Goal: Find contact information: Find contact information

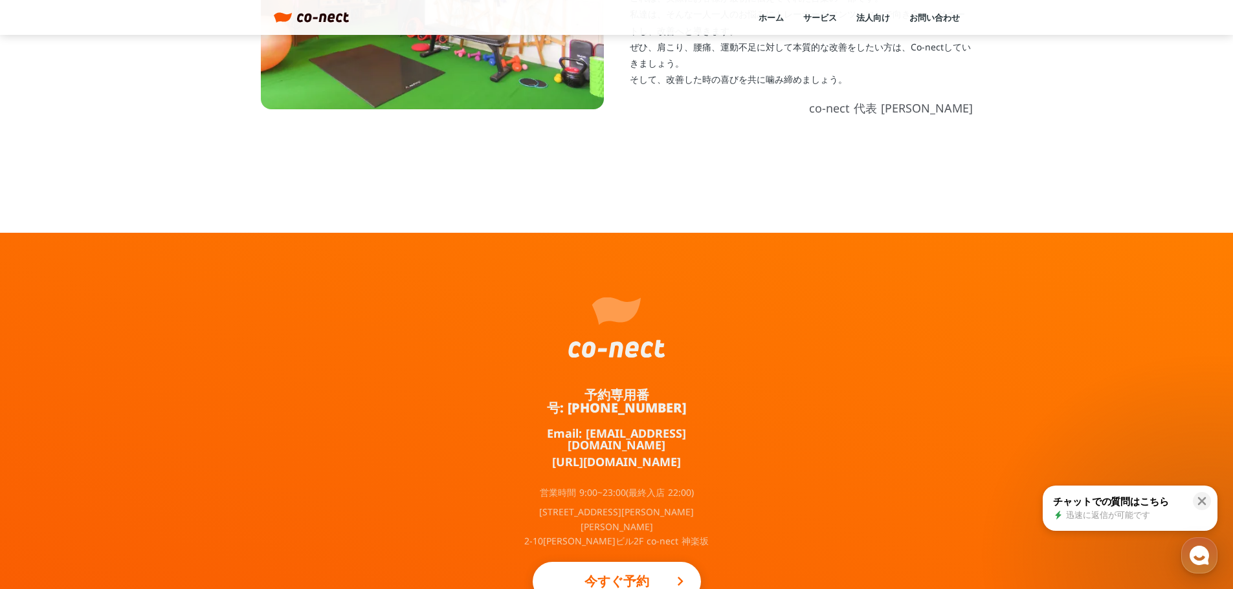
scroll to position [653, 0]
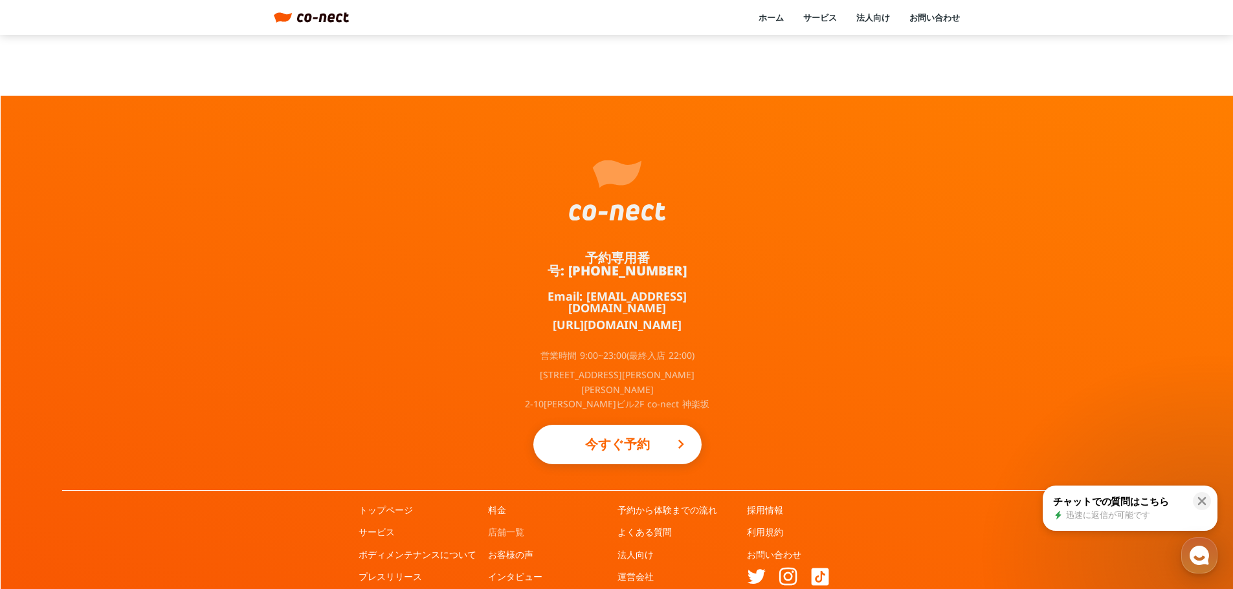
click at [505, 526] on link "店舗一覧" at bounding box center [506, 532] width 36 height 13
click at [294, 256] on div "予約専用番号: 050-3645-2324 Email: info@co-nect.co.jp https://lin.ee/TQ5dRbT 営業時間 9:0…" at bounding box center [617, 362] width 1233 height 533
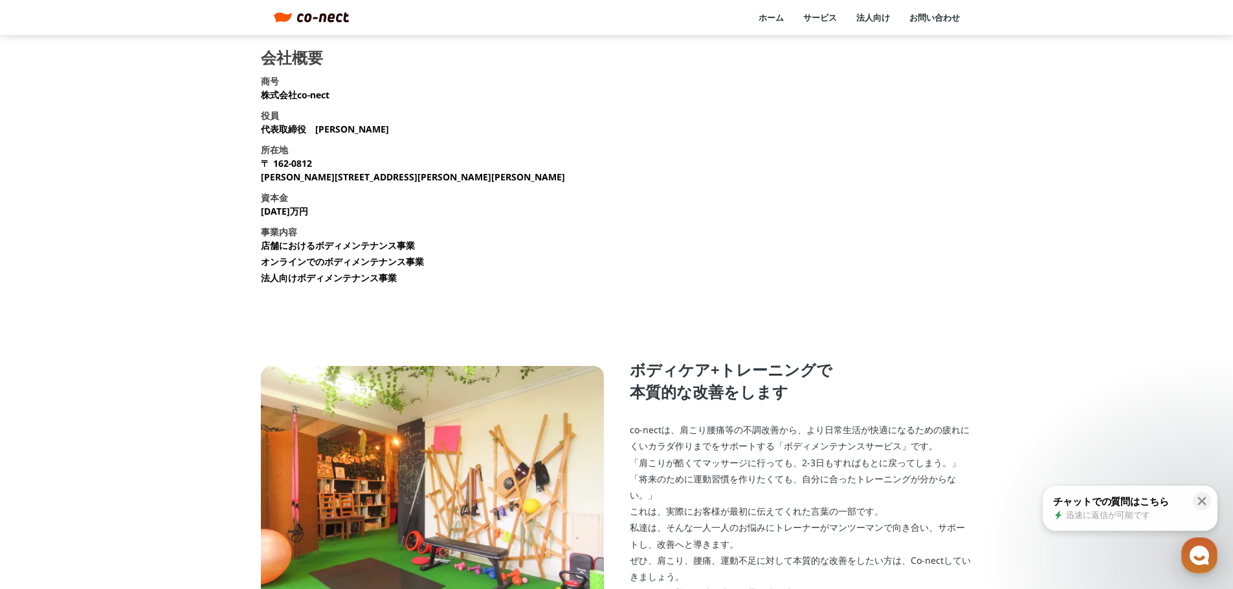
scroll to position [0, 0]
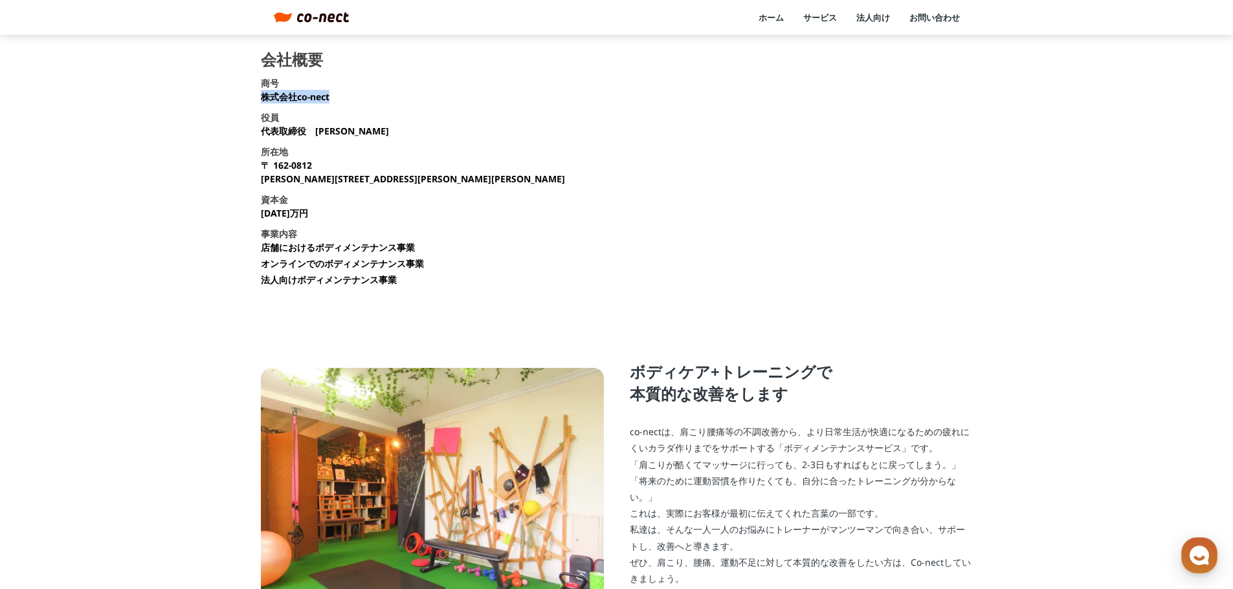
drag, startPoint x: 336, startPoint y: 95, endPoint x: 263, endPoint y: 100, distance: 72.6
click at [263, 100] on section "会社概要 商号 株式会社co-nect 役員 代表取締役　中山 友貴 所在地 〒 162-0812 東京都新宿区西五軒町2-10 東松ビル2F 資本金 135…" at bounding box center [617, 174] width 712 height 245
copy p "株式会社co-nect"
drag, startPoint x: 261, startPoint y: 132, endPoint x: 361, endPoint y: 128, distance: 100.4
click at [361, 129] on section "会社概要 商号 株式会社co-nect 役員 代表取締役　中山 友貴 所在地 〒 162-0812 東京都新宿区西五軒町2-10 東松ビル2F 資本金 135…" at bounding box center [617, 174] width 712 height 245
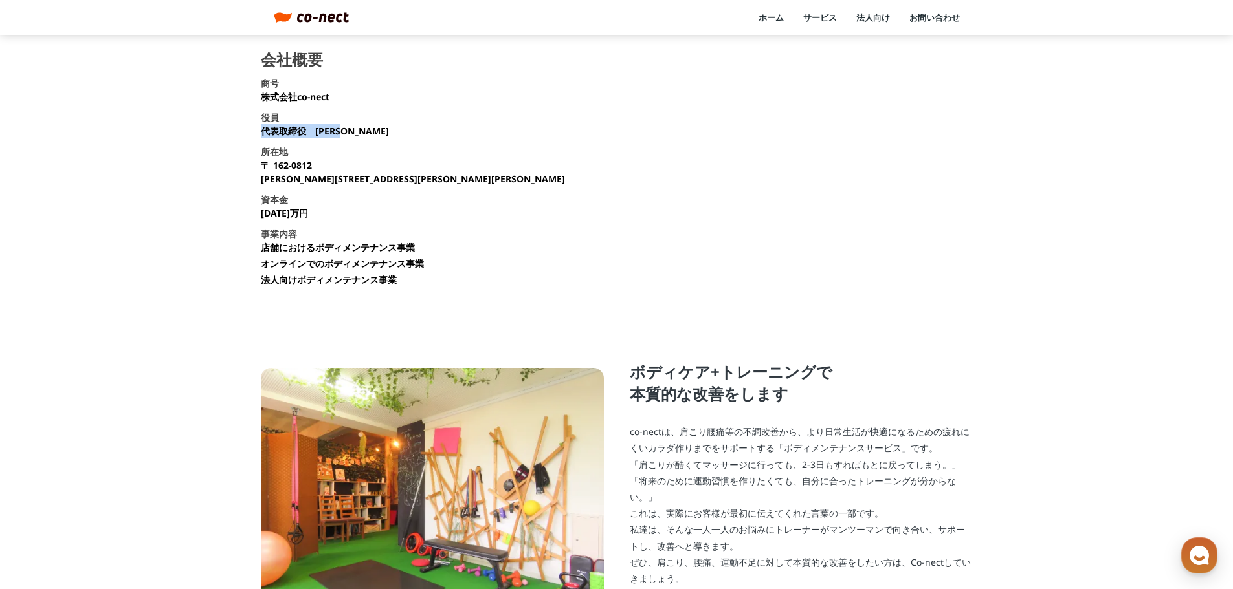
copy p "代表取締役　中山 友貴"
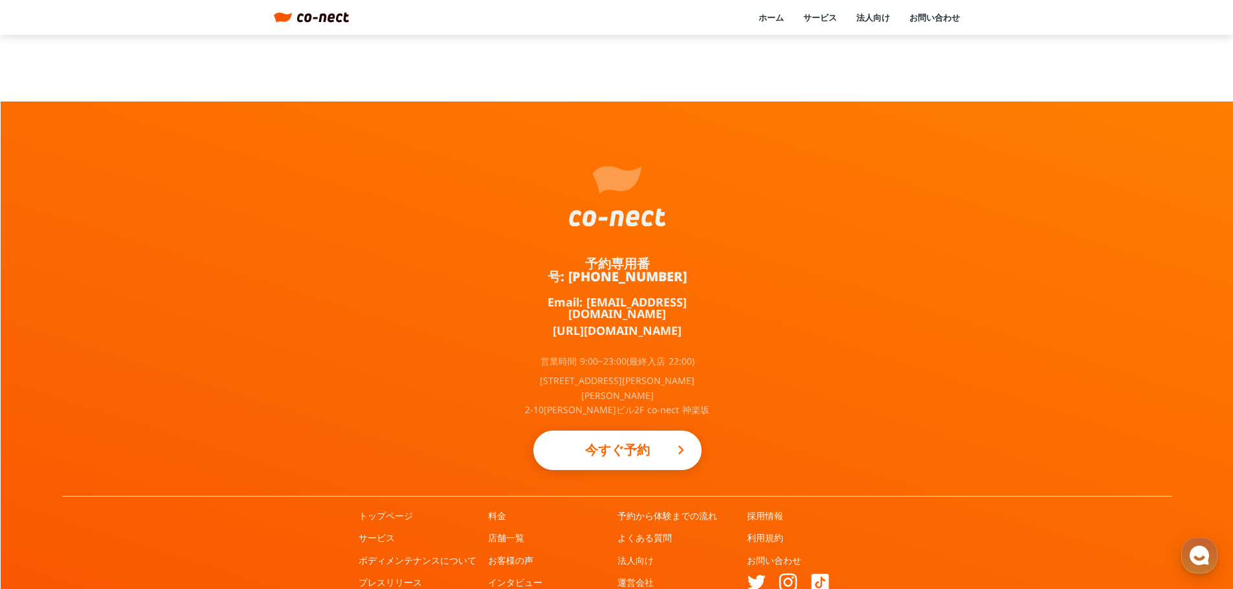
scroll to position [653, 0]
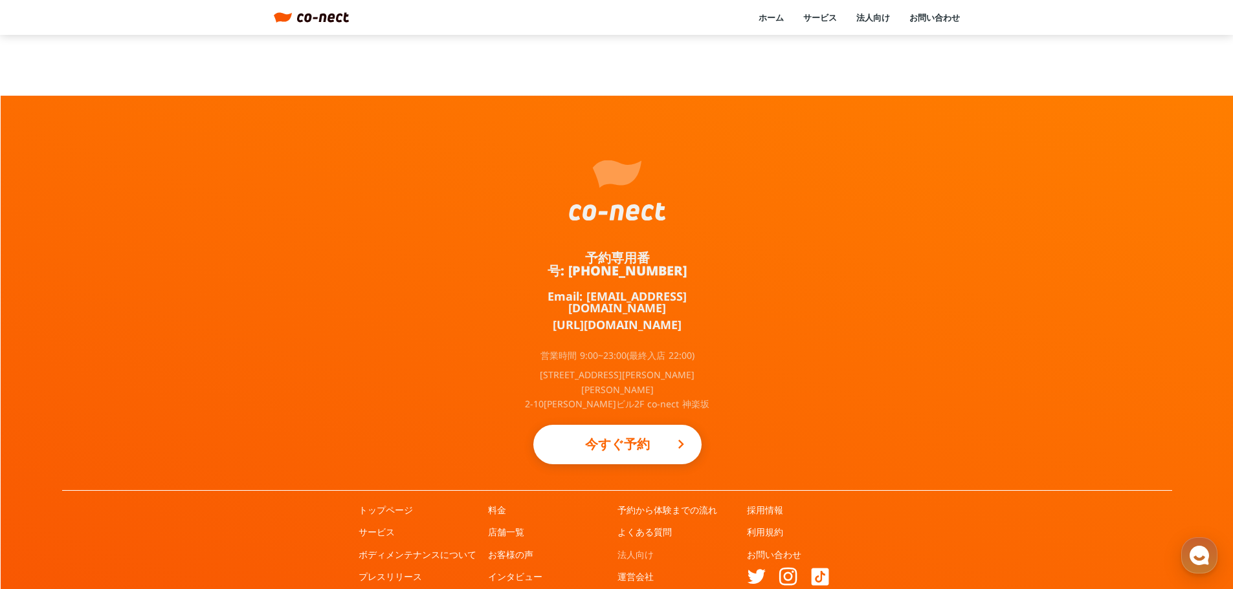
click at [637, 549] on link "法人向け" at bounding box center [635, 555] width 36 height 13
drag, startPoint x: 718, startPoint y: 280, endPoint x: 704, endPoint y: 291, distance: 17.5
click at [704, 291] on div "予約専用番号: 050-3645-2324 Email: info@co-nect.co.jp https://lin.ee/TQ5dRbT 営業時間 9:0…" at bounding box center [617, 362] width 1233 height 533
copy div "予約専用番号: 050-3645-2324 Email: info@co-nect.co.jp"
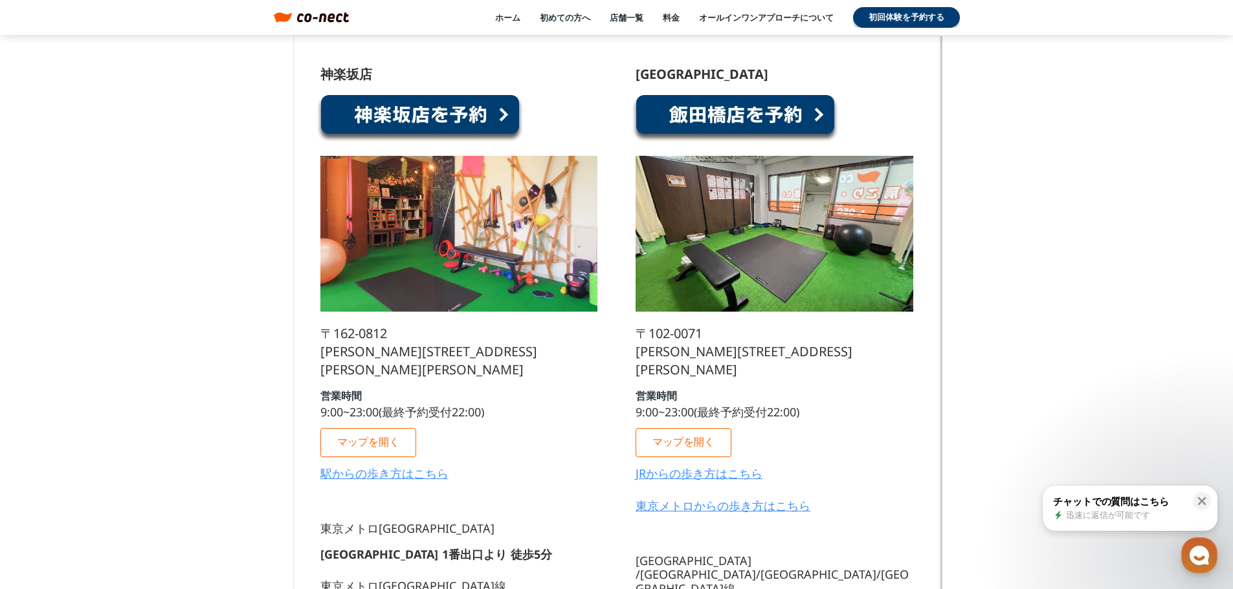
scroll to position [388, 0]
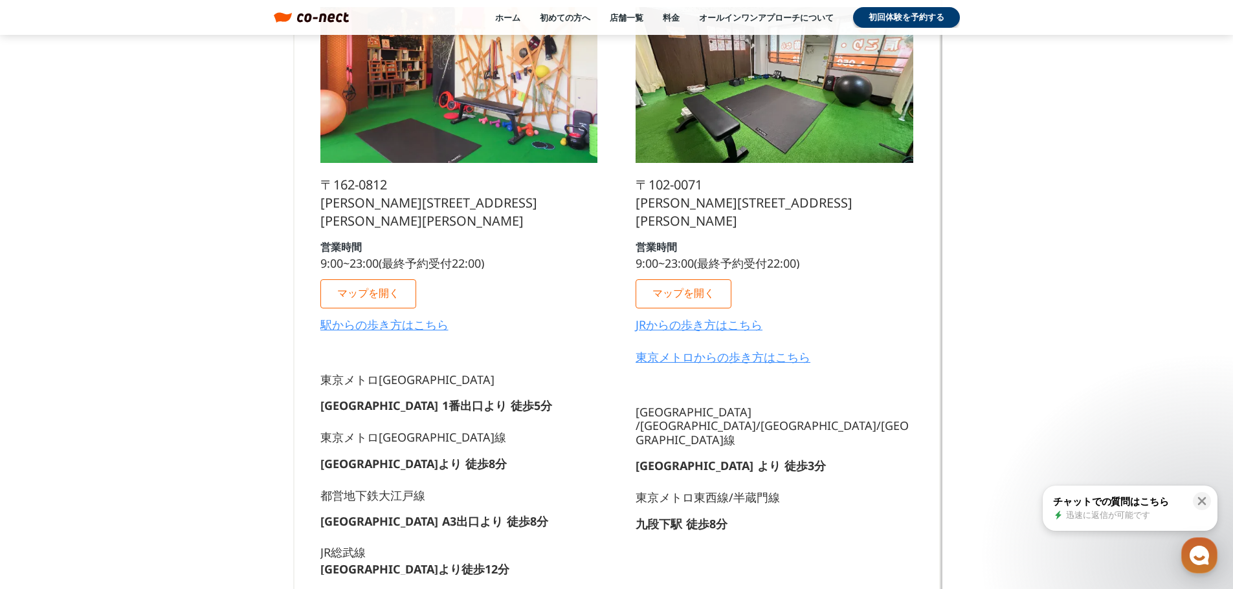
scroll to position [0, 0]
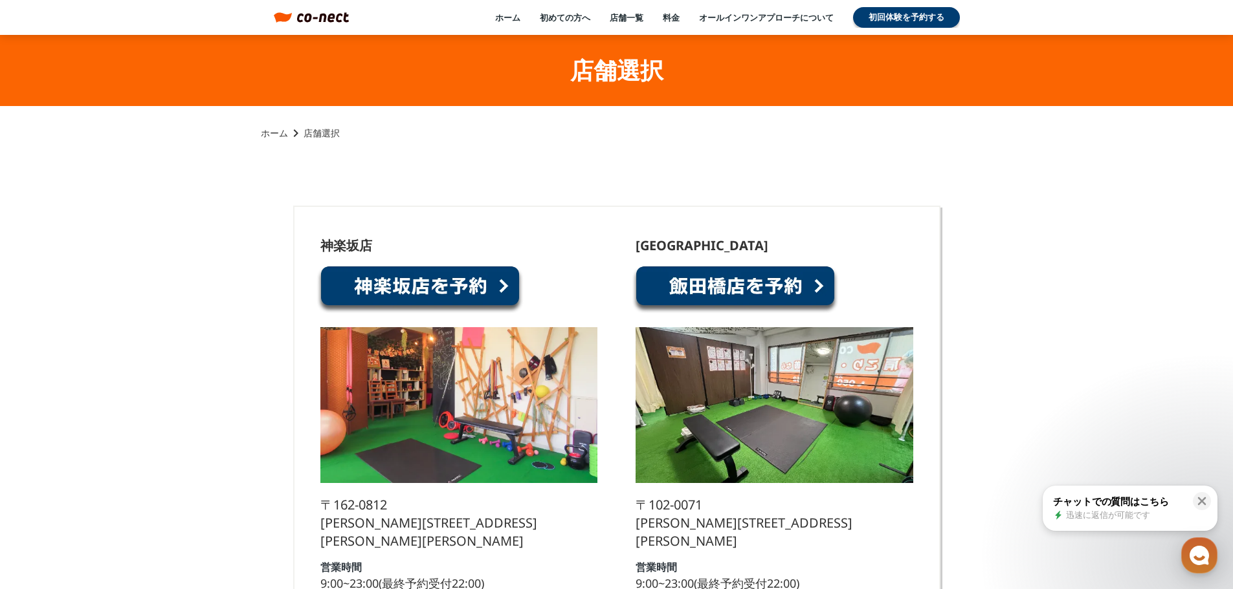
click at [428, 291] on link at bounding box center [419, 289] width 207 height 49
click at [704, 287] on link at bounding box center [735, 289] width 207 height 49
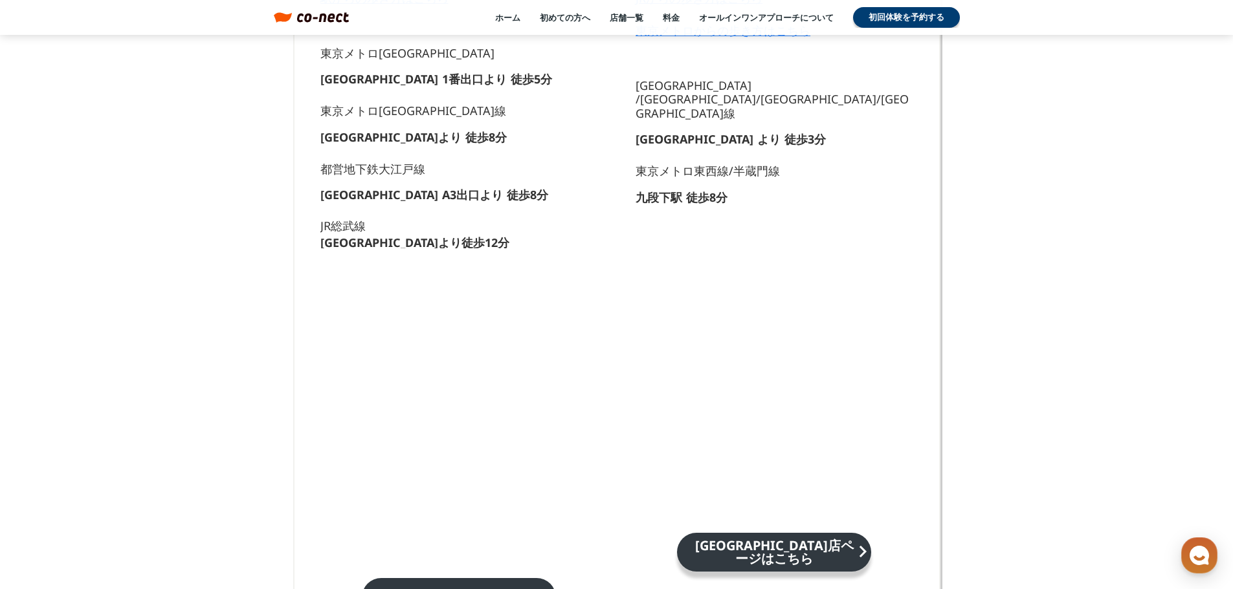
scroll to position [776, 0]
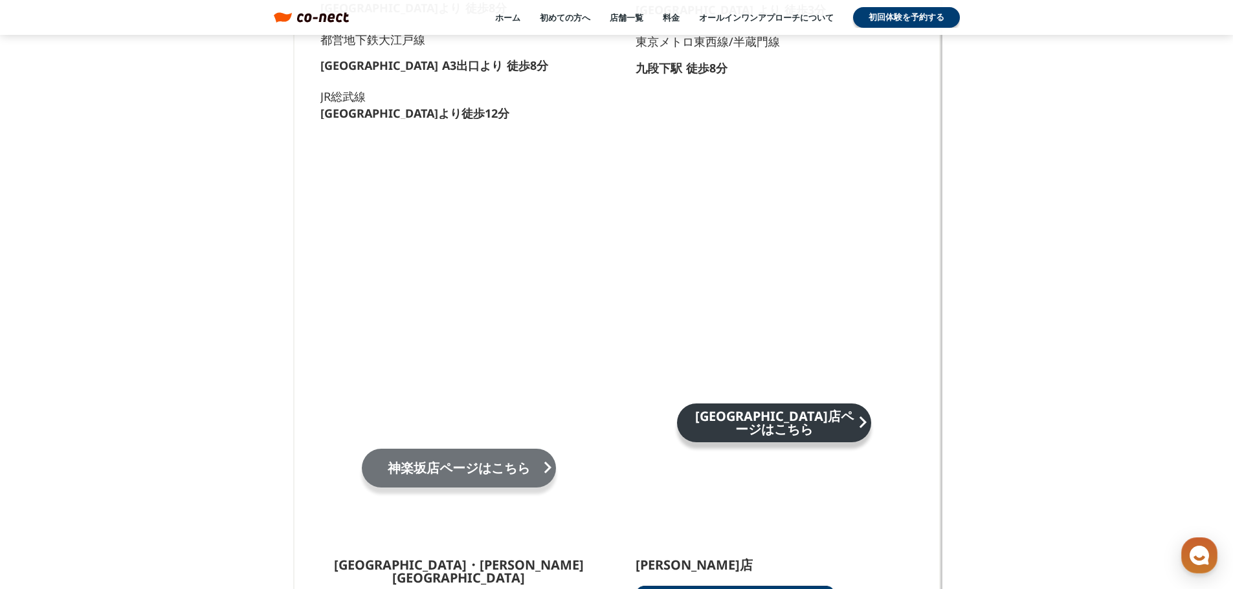
click at [462, 462] on p "神楽坂店ページはこちら" at bounding box center [459, 468] width 168 height 13
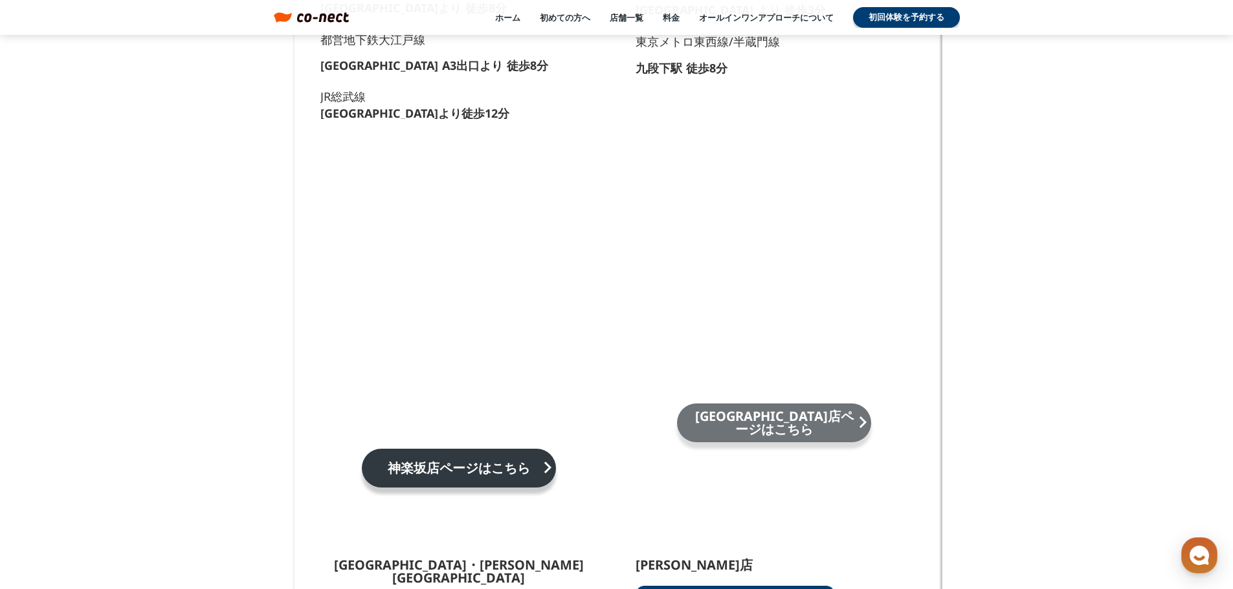
click at [763, 410] on p "飯田橋店ページはこちら" at bounding box center [774, 423] width 168 height 26
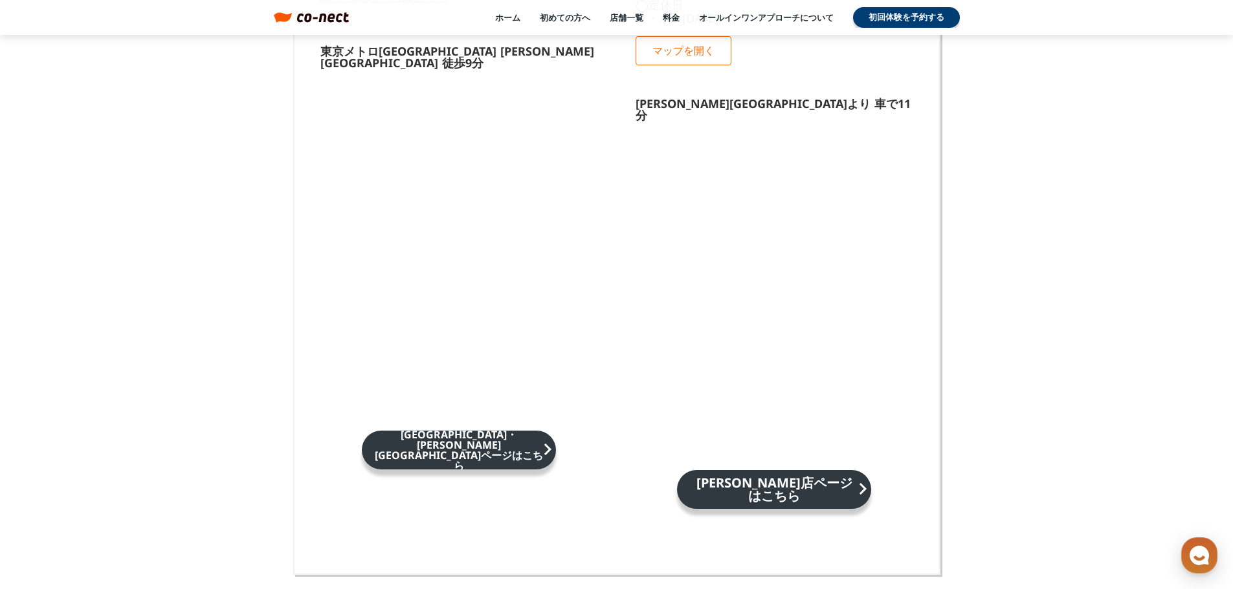
scroll to position [1941, 0]
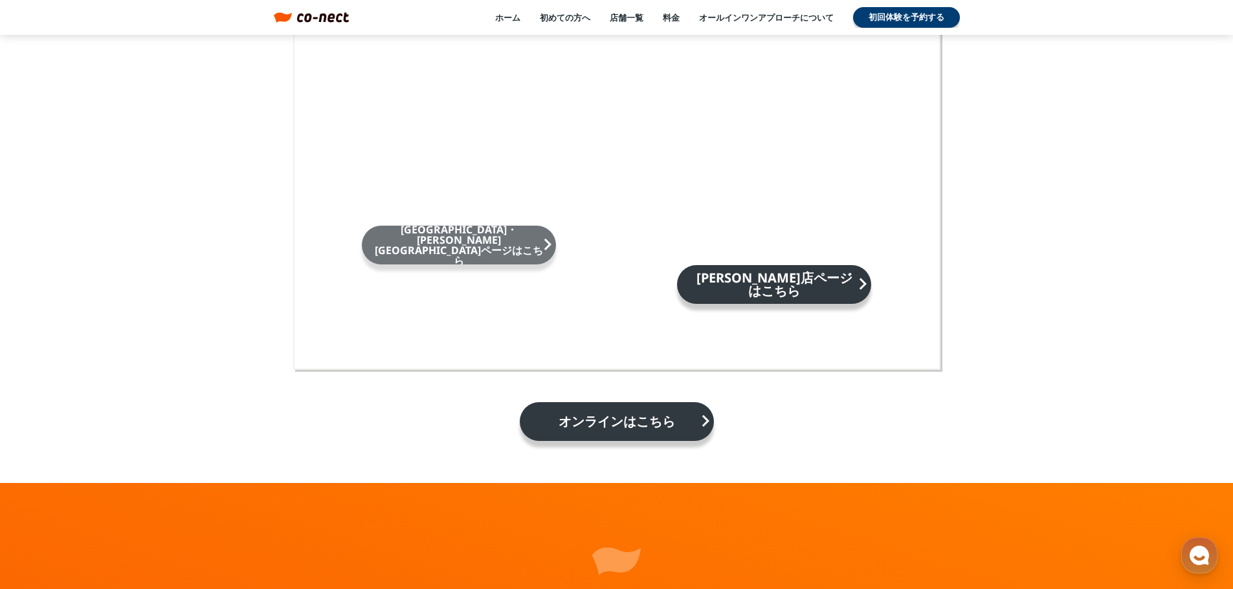
click at [439, 225] on p "茗荷谷・大塚店ページはこちら" at bounding box center [459, 245] width 168 height 41
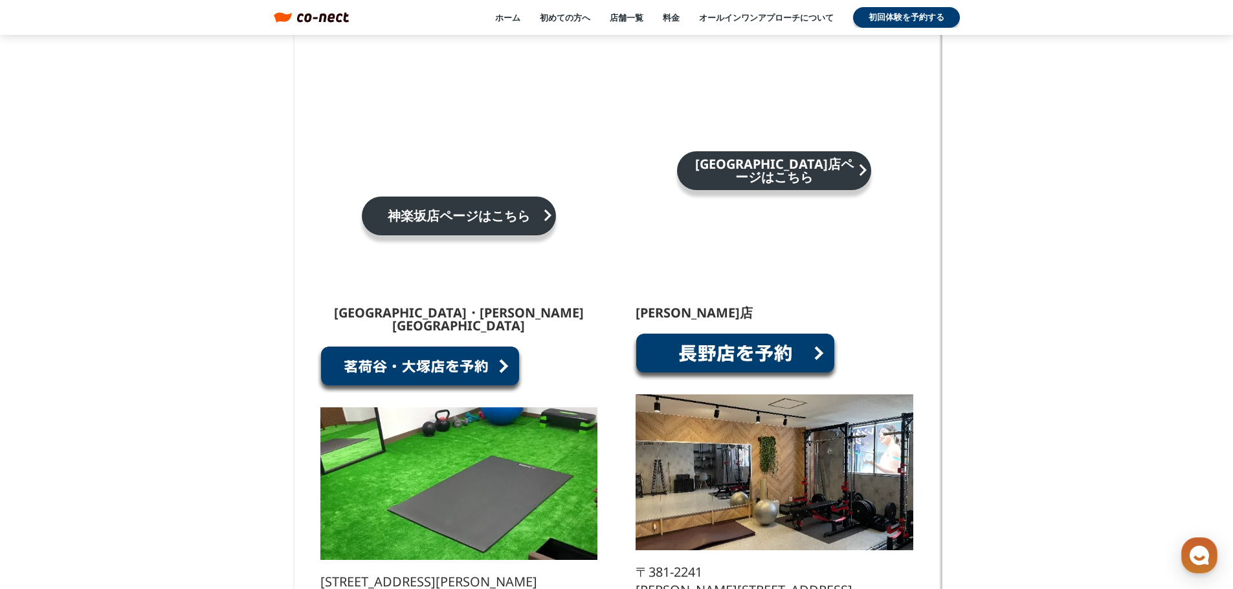
scroll to position [1035, 0]
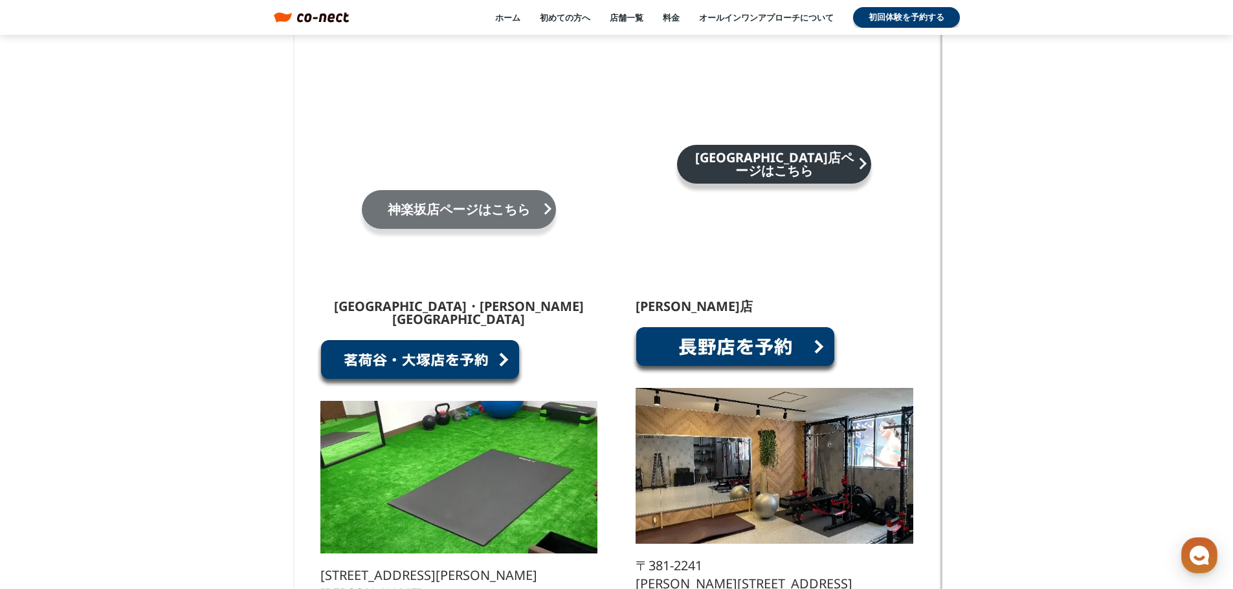
click at [455, 201] on link "神楽坂店ページはこちら keyboard_arrow_right" at bounding box center [459, 209] width 194 height 39
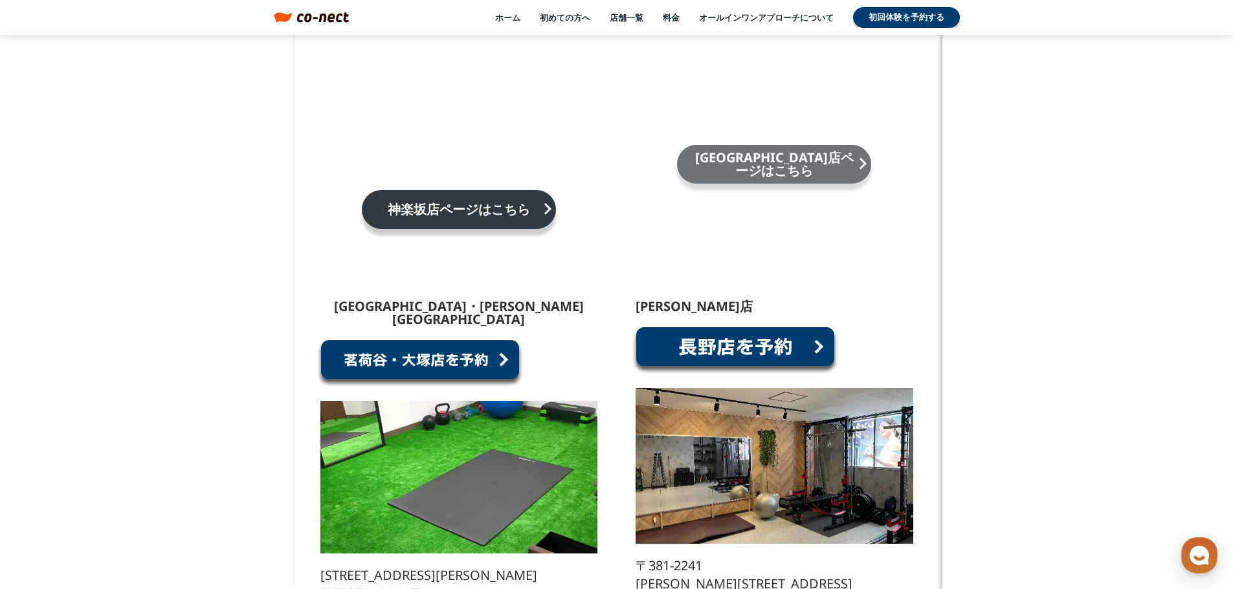
click at [735, 151] on p "飯田橋店ページはこちら" at bounding box center [774, 164] width 168 height 26
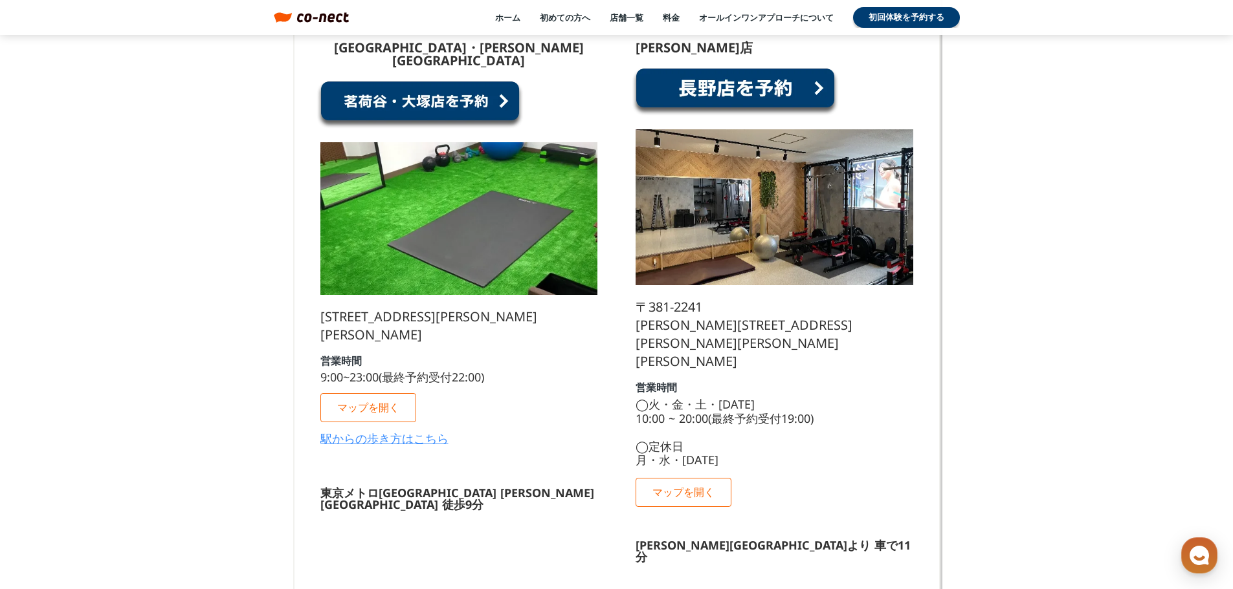
scroll to position [1747, 0]
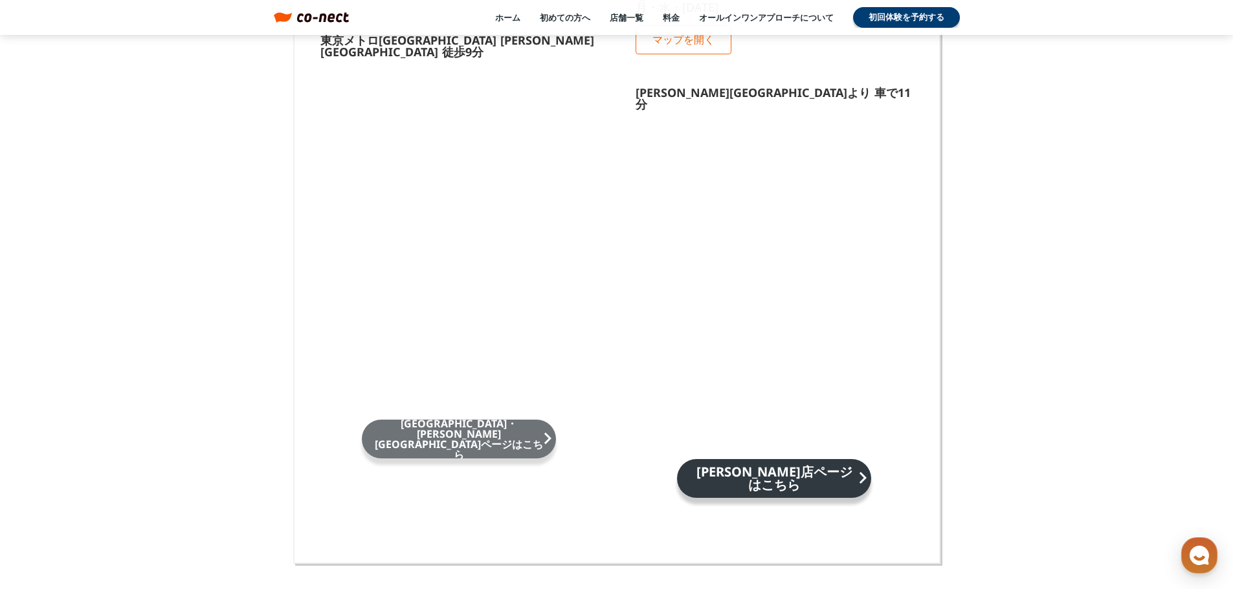
click at [500, 419] on p "茗荷谷・大塚店ページはこちら" at bounding box center [459, 439] width 168 height 41
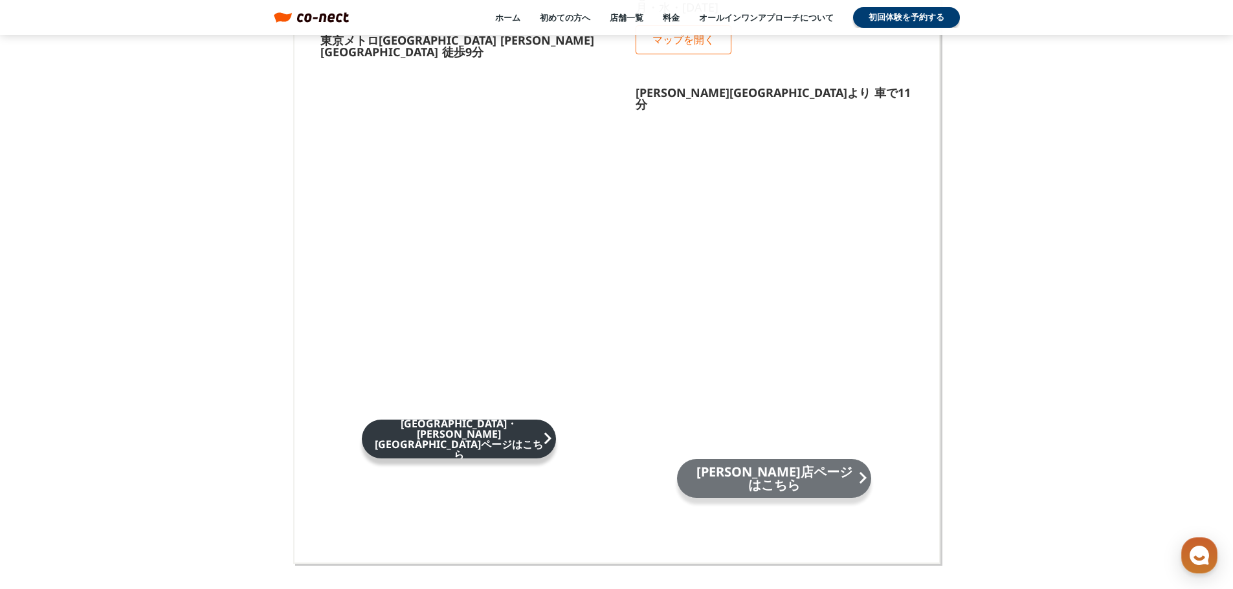
click at [753, 466] on p "長野店ページはこちら" at bounding box center [774, 479] width 168 height 26
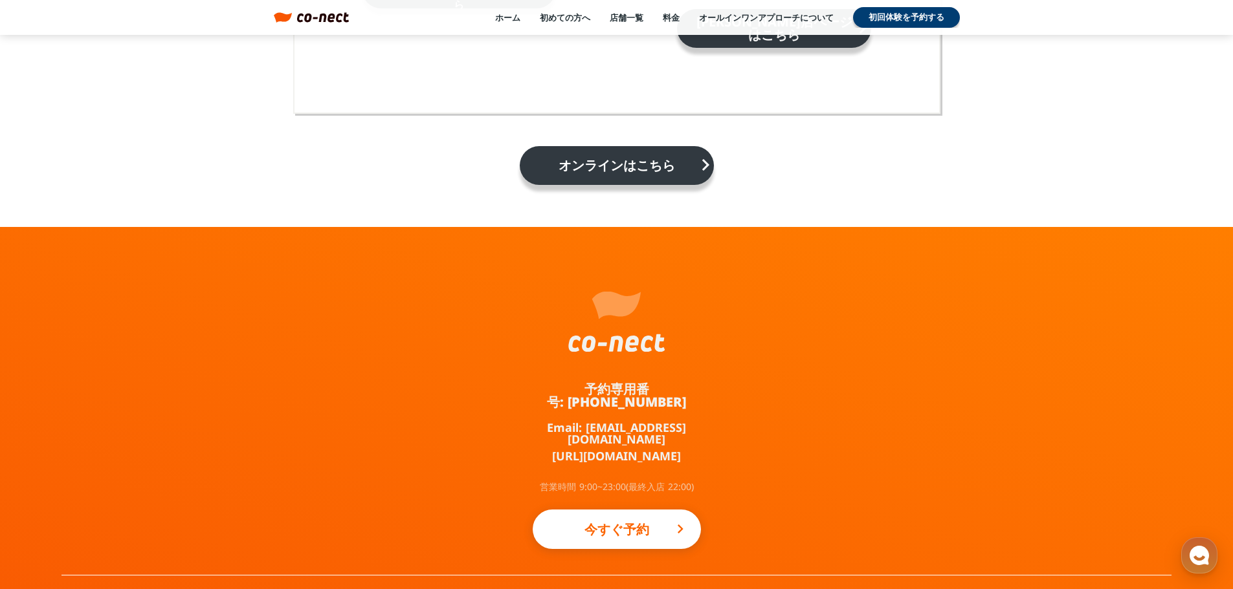
scroll to position [2231, 0]
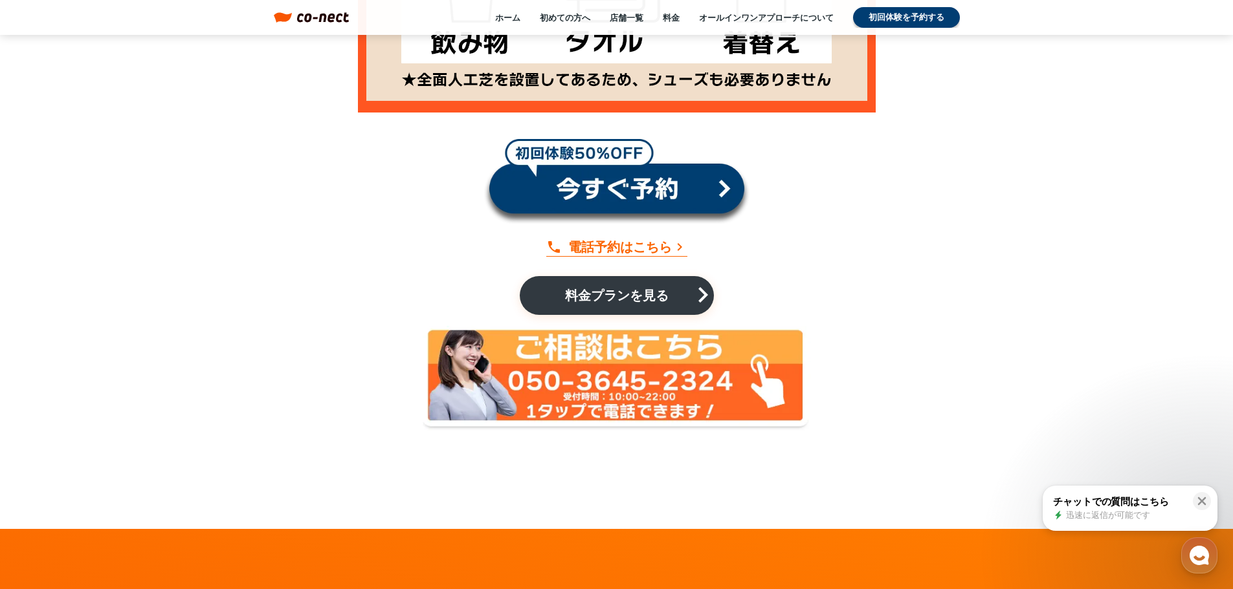
scroll to position [2023, 0]
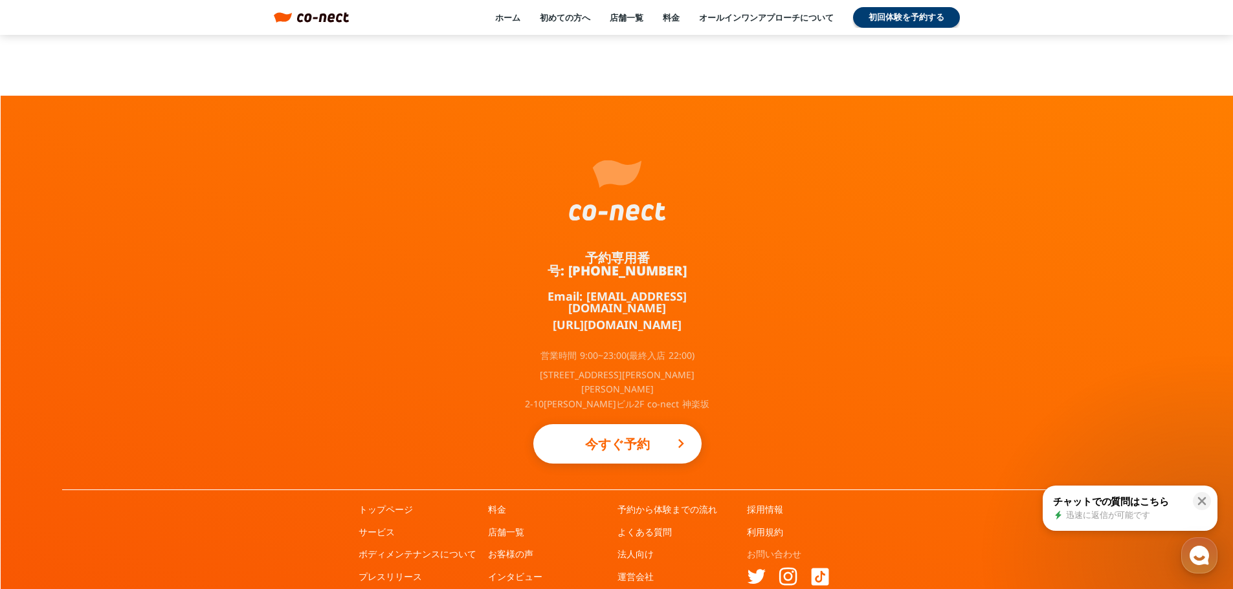
click at [779, 548] on link "お問い合わせ" at bounding box center [774, 554] width 54 height 13
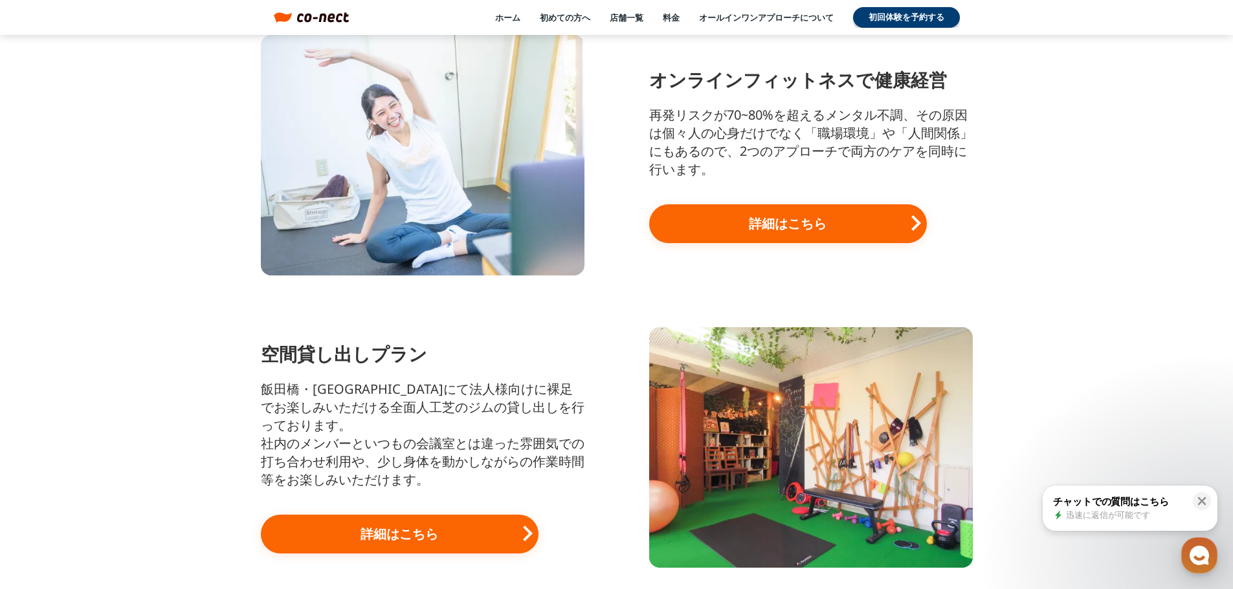
scroll to position [0, 0]
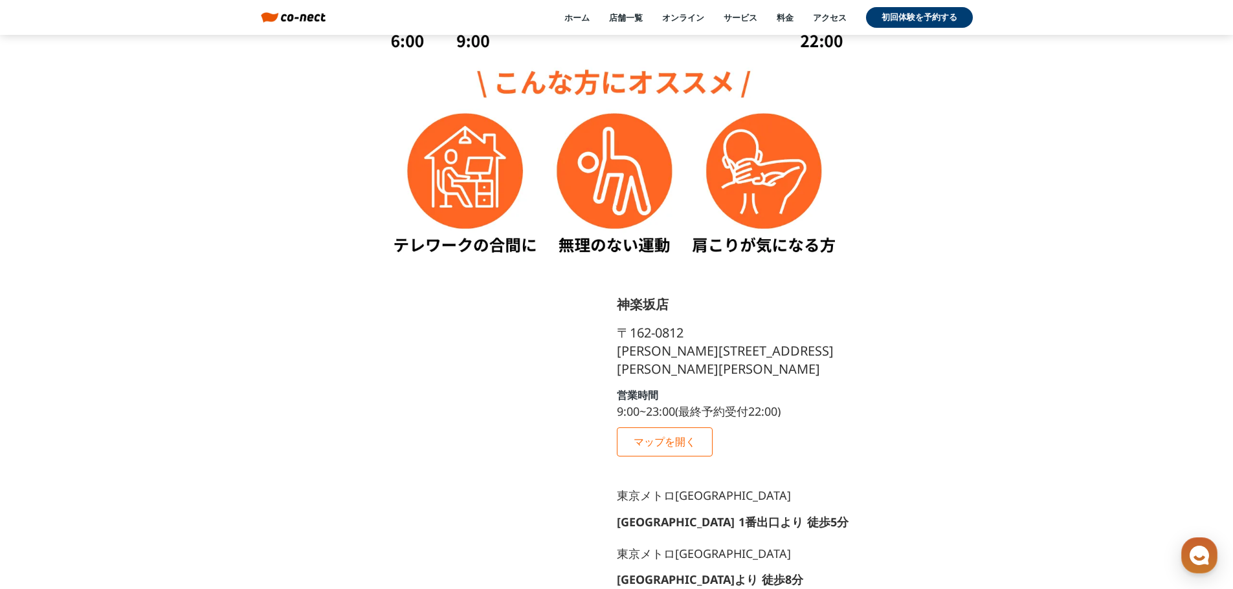
scroll to position [1031, 0]
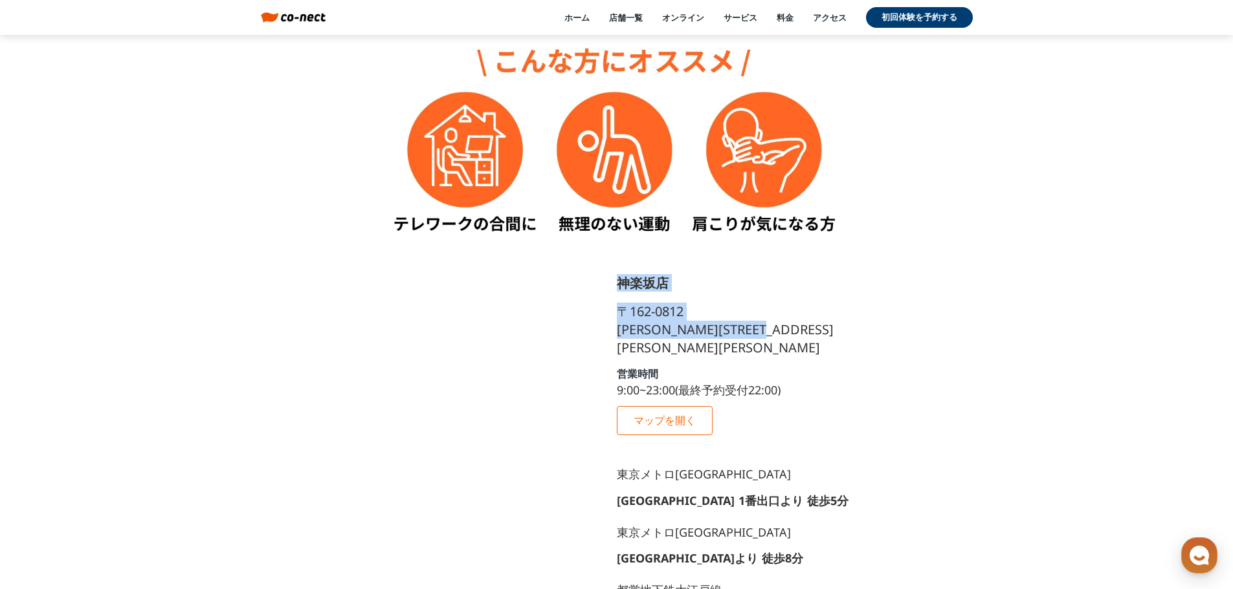
drag, startPoint x: 850, startPoint y: 325, endPoint x: 614, endPoint y: 291, distance: 238.7
click at [617, 291] on div "神楽坂店 〒162-0812 東京都新宿区西五軒町2-10東松ビル2F 営業時間 9:00~23:00(最終予約受付22:00) マップを開く 東京メトロ東西…" at bounding box center [746, 474] width 259 height 432
copy div "神楽坂店 〒162-0812 東京都新宿区西五軒町2-10東松ビル2F"
